Goal: Task Accomplishment & Management: Use online tool/utility

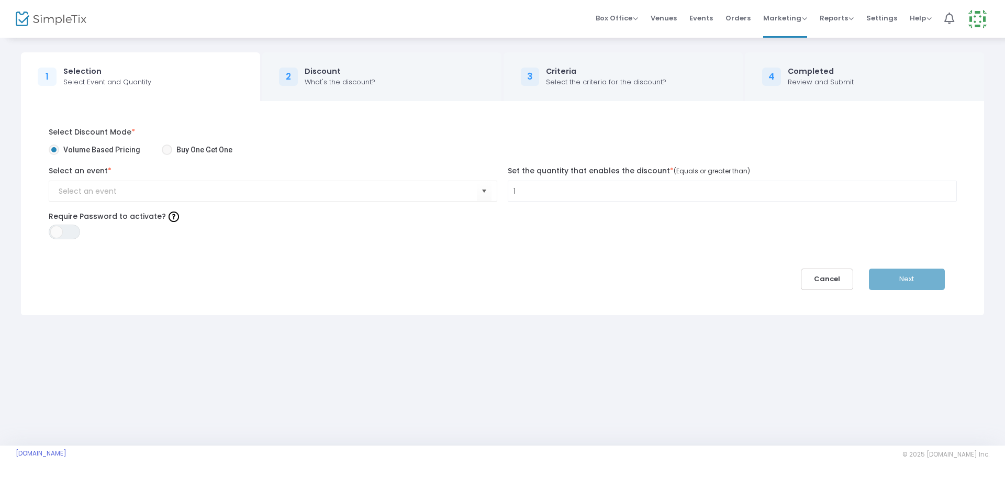
click at [164, 150] on span at bounding box center [167, 149] width 10 height 10
click at [166, 155] on input "Buy One Get One" at bounding box center [166, 155] width 1 height 1
radio input "true"
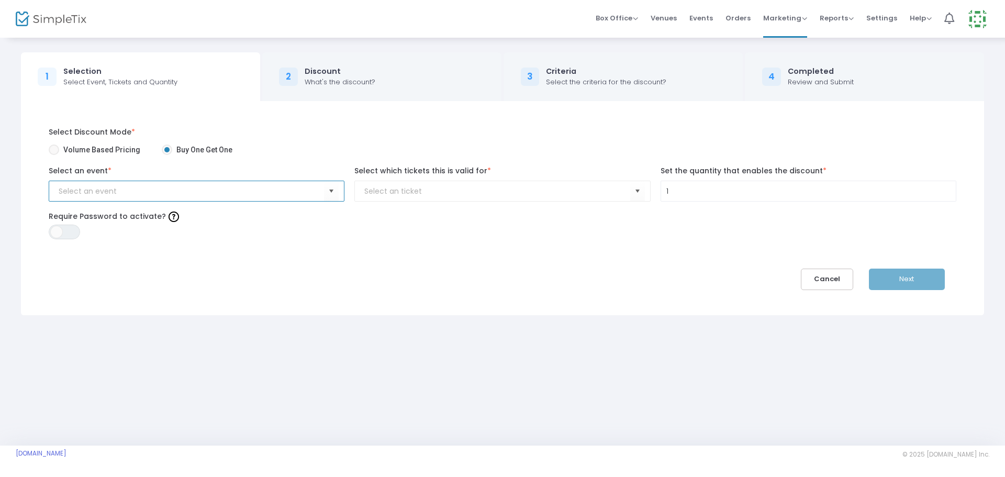
click at [189, 192] on input at bounding box center [191, 191] width 265 height 11
click at [330, 188] on span "Select" at bounding box center [330, 191] width 17 height 17
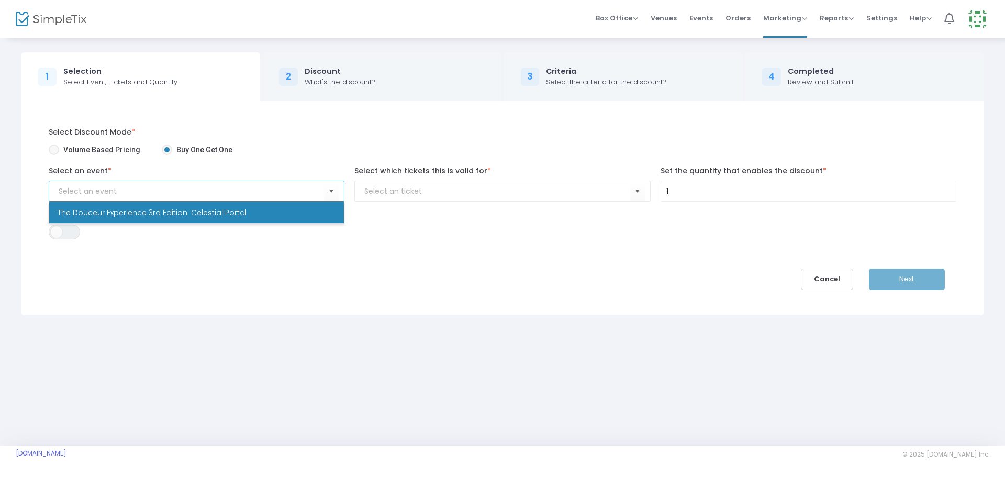
click at [323, 213] on li "The Douceur Experience 3rd Edition: Celestial Portal" at bounding box center [196, 212] width 295 height 21
type input "The Douceur Experience 3rd Edition: Celestial Portal"
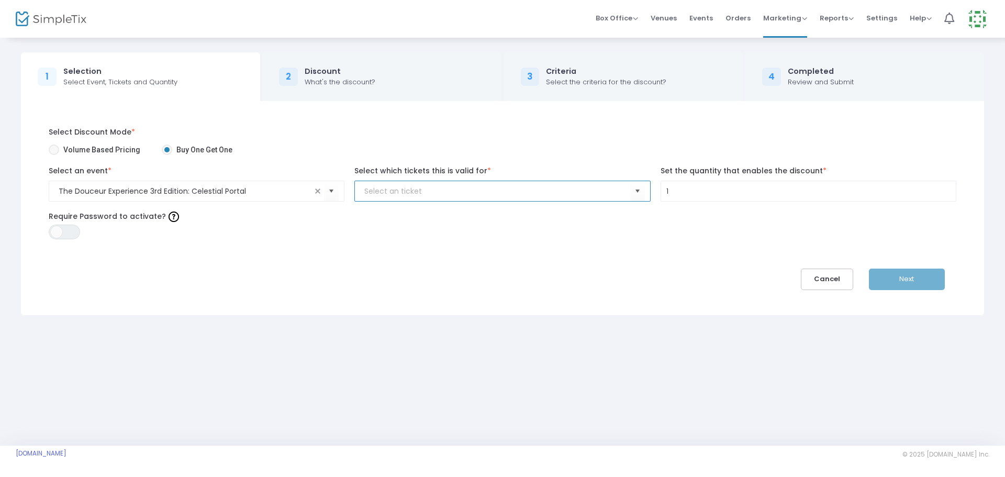
click at [442, 196] on input "NO DATA FOUND" at bounding box center [496, 191] width 265 height 11
click at [635, 191] on span "Select" at bounding box center [637, 191] width 17 height 17
